Goal: Task Accomplishment & Management: Manage account settings

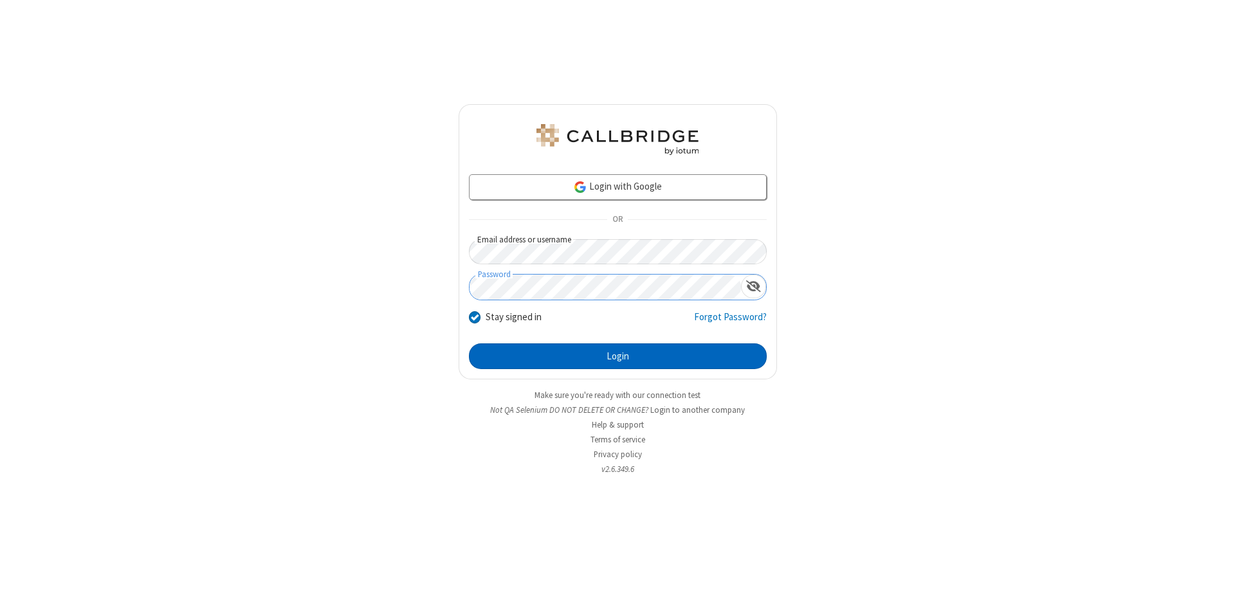
click at [618, 356] on button "Login" at bounding box center [618, 357] width 298 height 26
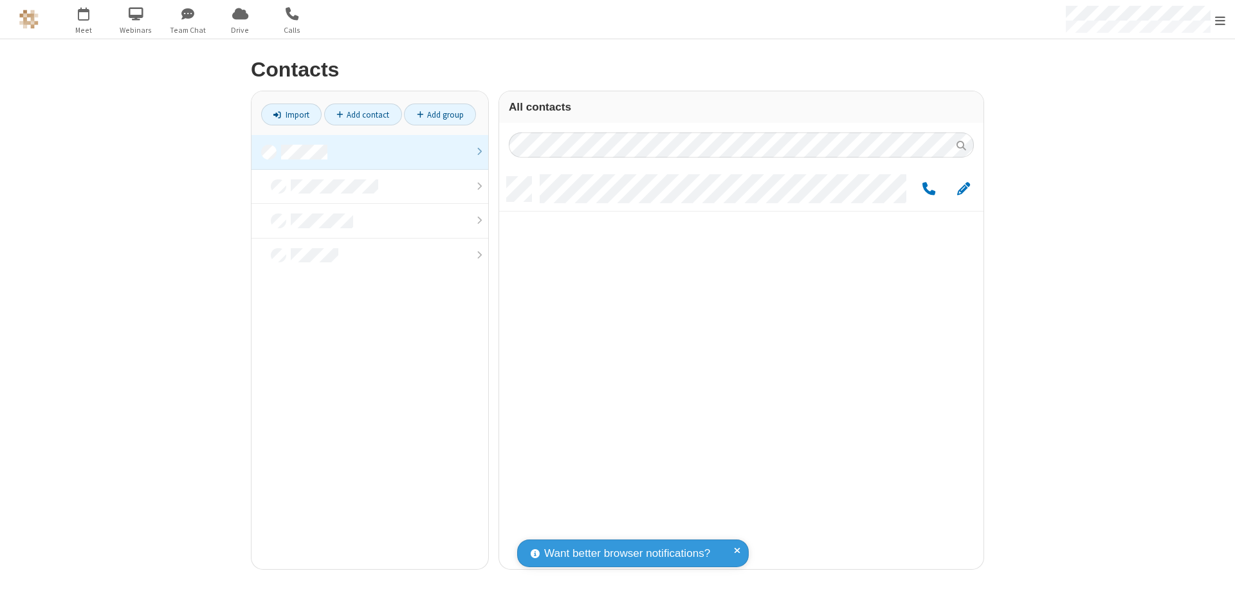
click at [370, 152] on link at bounding box center [370, 152] width 237 height 35
click at [964, 189] on span "Edit" at bounding box center [963, 189] width 13 height 16
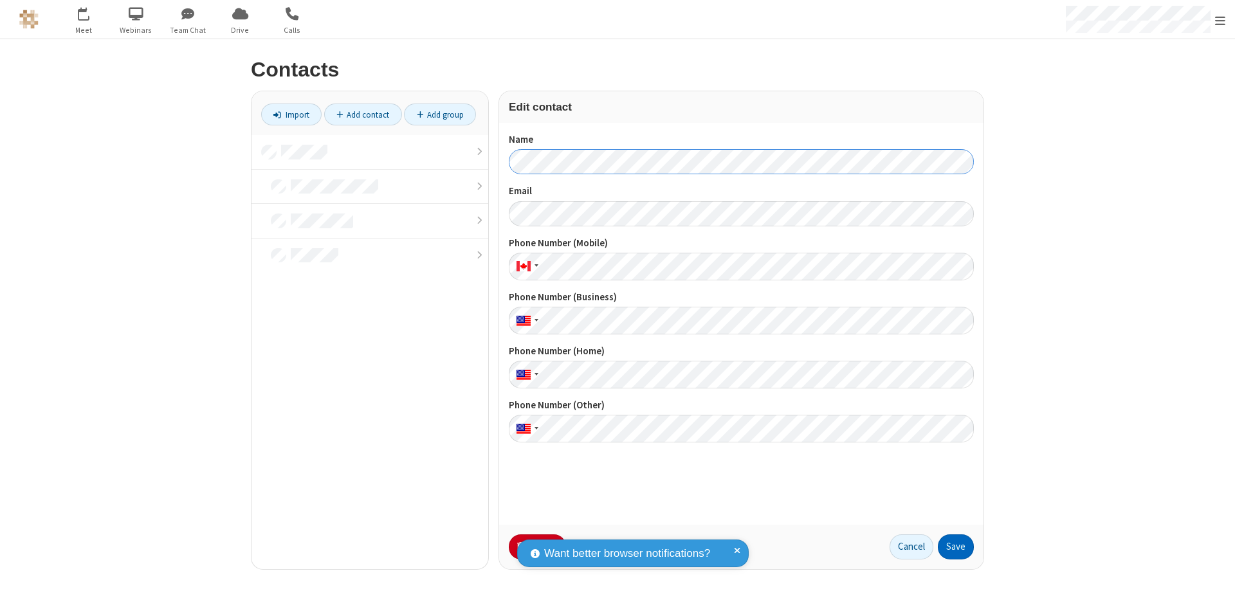
click at [956, 547] on button "Save" at bounding box center [956, 548] width 36 height 26
